Goal: Navigation & Orientation: Find specific page/section

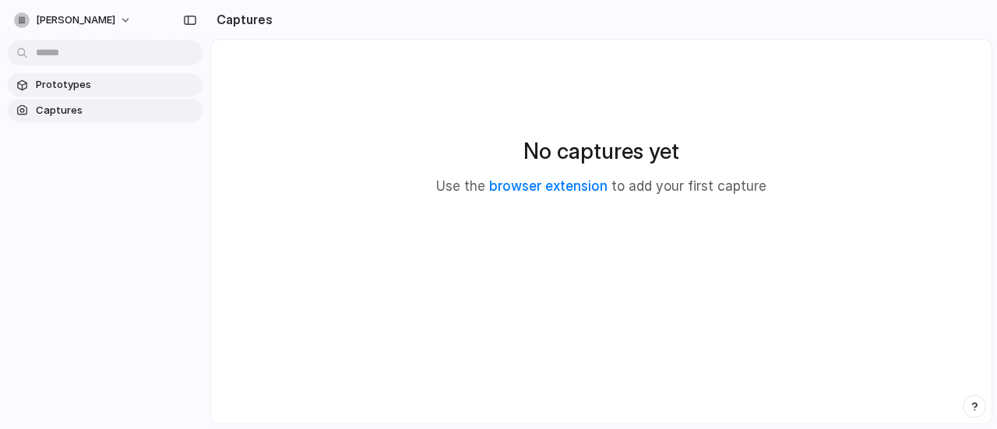
click at [61, 84] on span "Prototypes" at bounding box center [116, 85] width 160 height 16
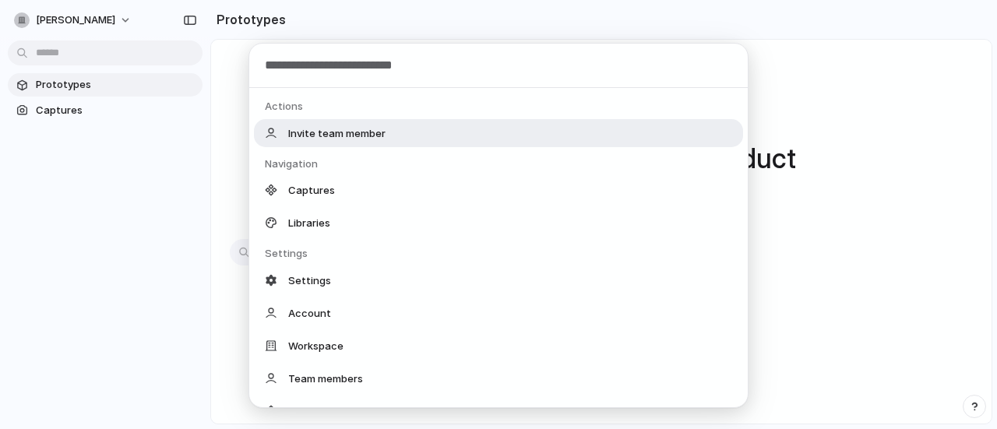
click at [69, 48] on body "[PERSON_NAME] Prototypes Captures Prototypes Prototype with your real product U…" at bounding box center [498, 214] width 997 height 429
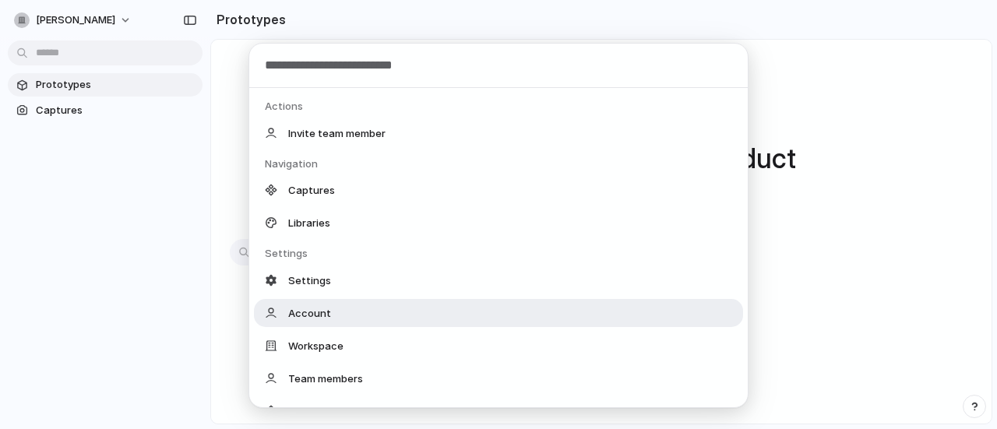
click at [132, 167] on div "Actions Invite team member Navigation Captures Libraries Settings Settings Acco…" at bounding box center [498, 214] width 997 height 429
